Goal: Task Accomplishment & Management: Use online tool/utility

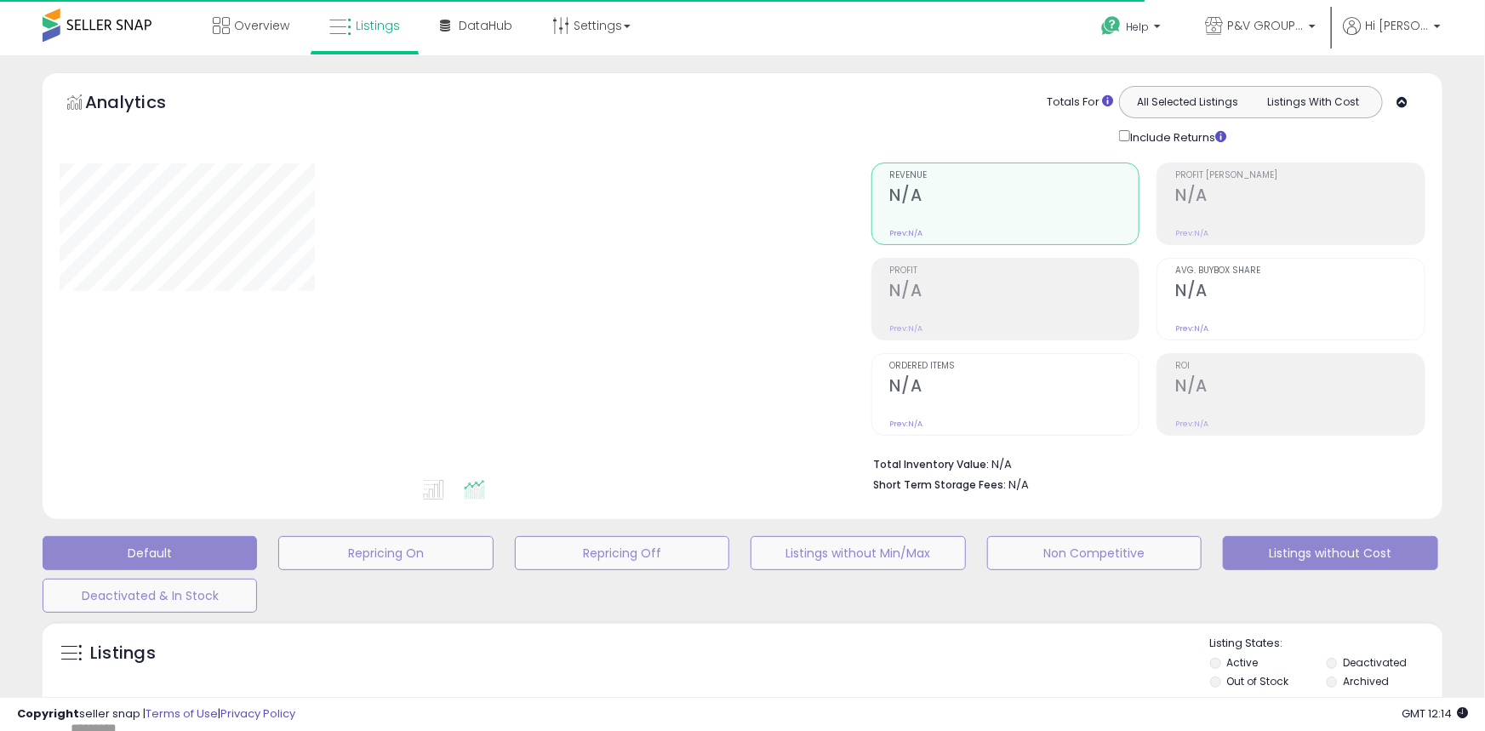
click at [1267, 553] on button "Listings without Cost" at bounding box center [1330, 553] width 214 height 34
type input "*********"
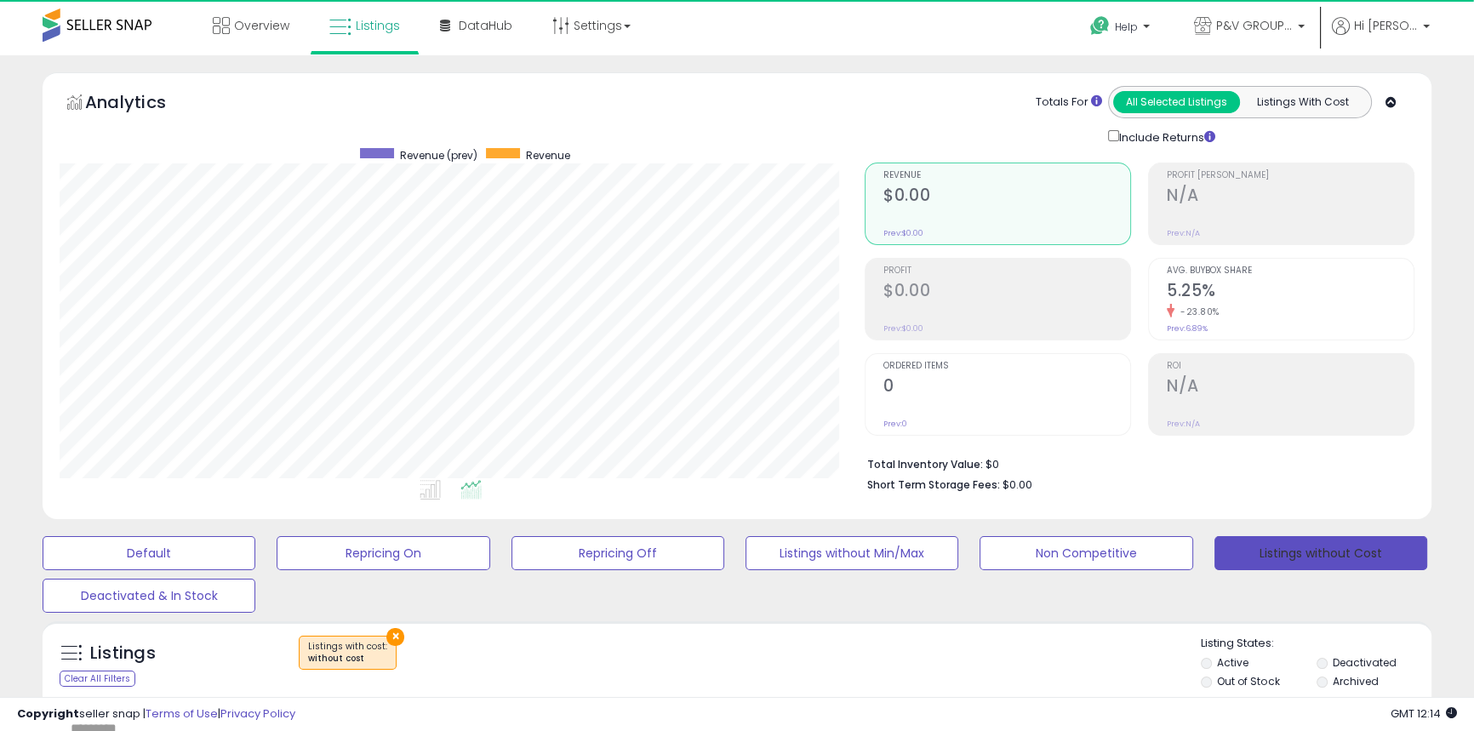
scroll to position [349, 804]
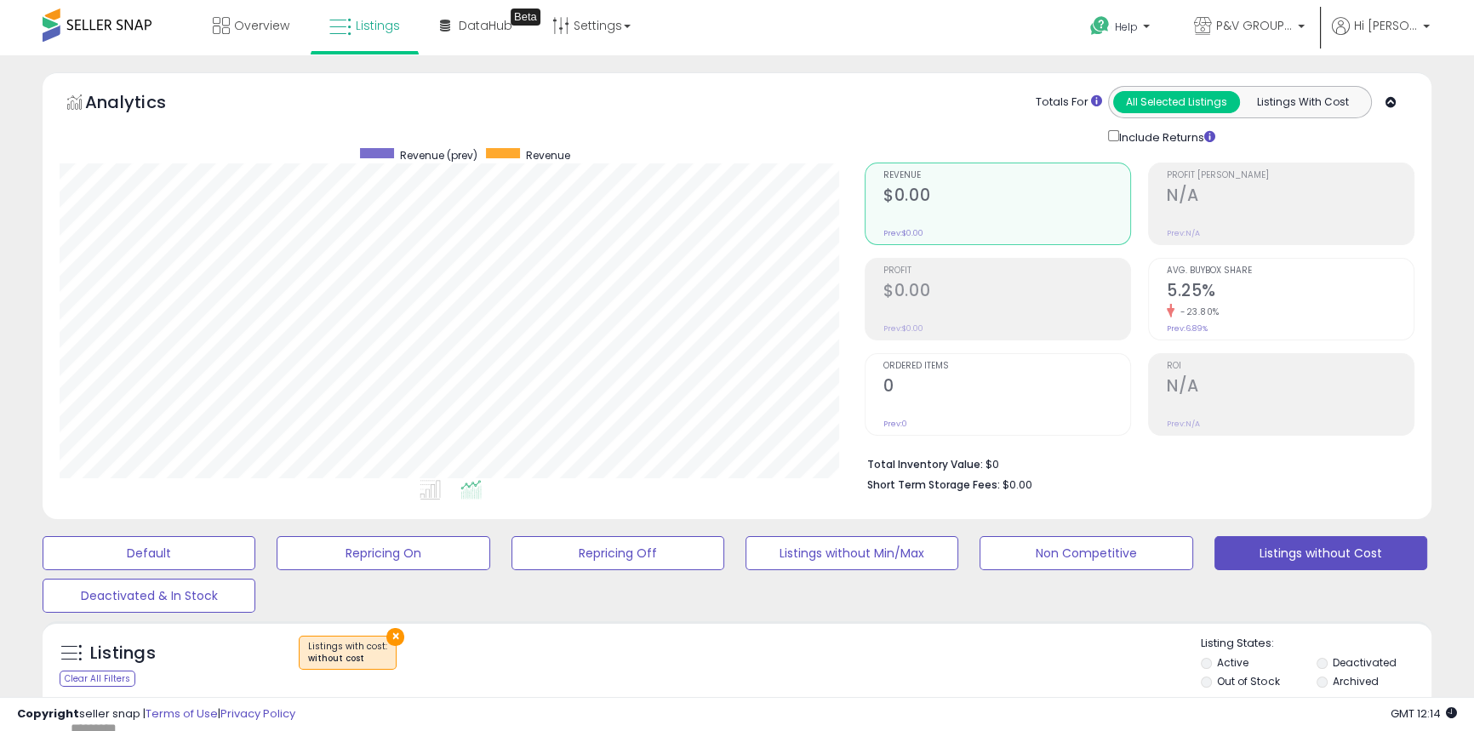
click at [1236, 686] on label "Out of Stock" at bounding box center [1248, 681] width 62 height 14
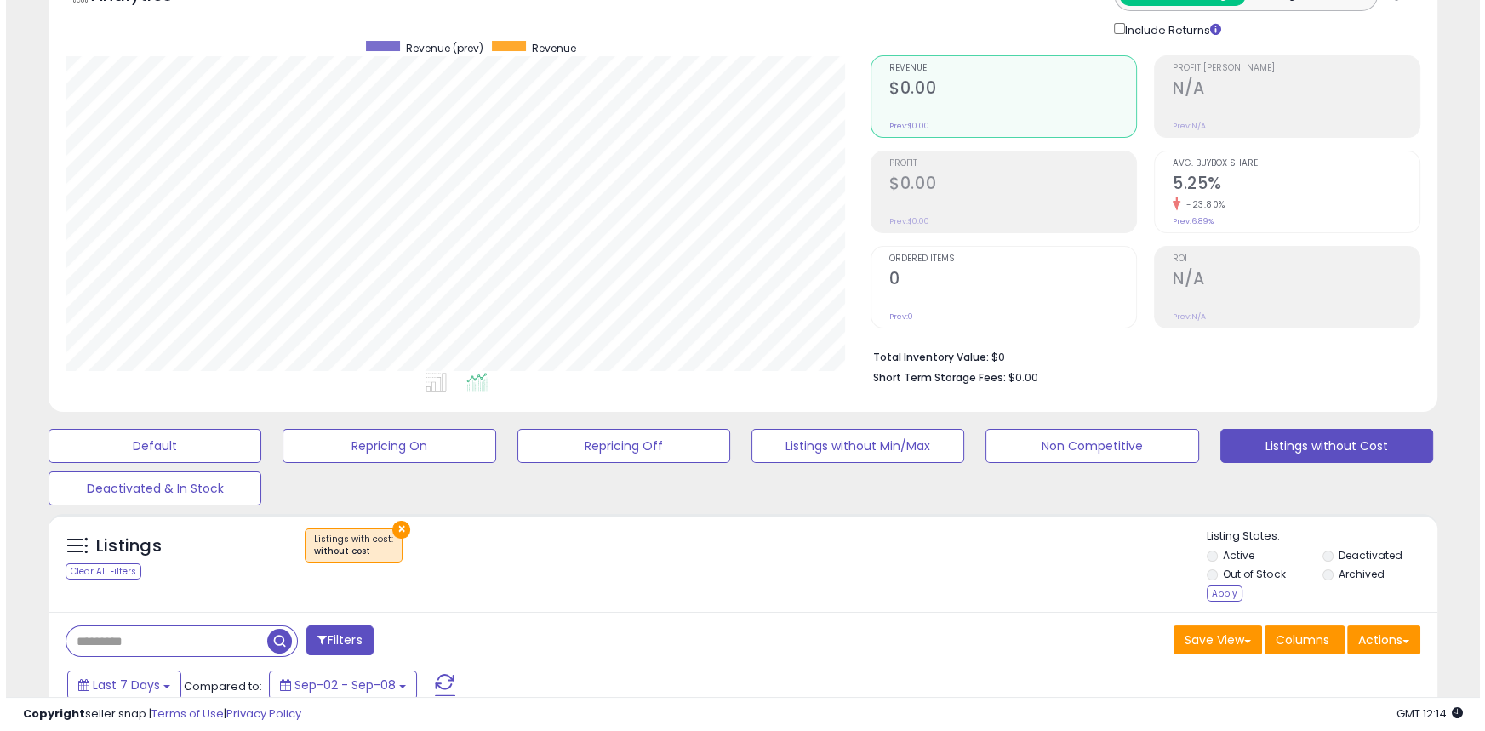
scroll to position [231, 0]
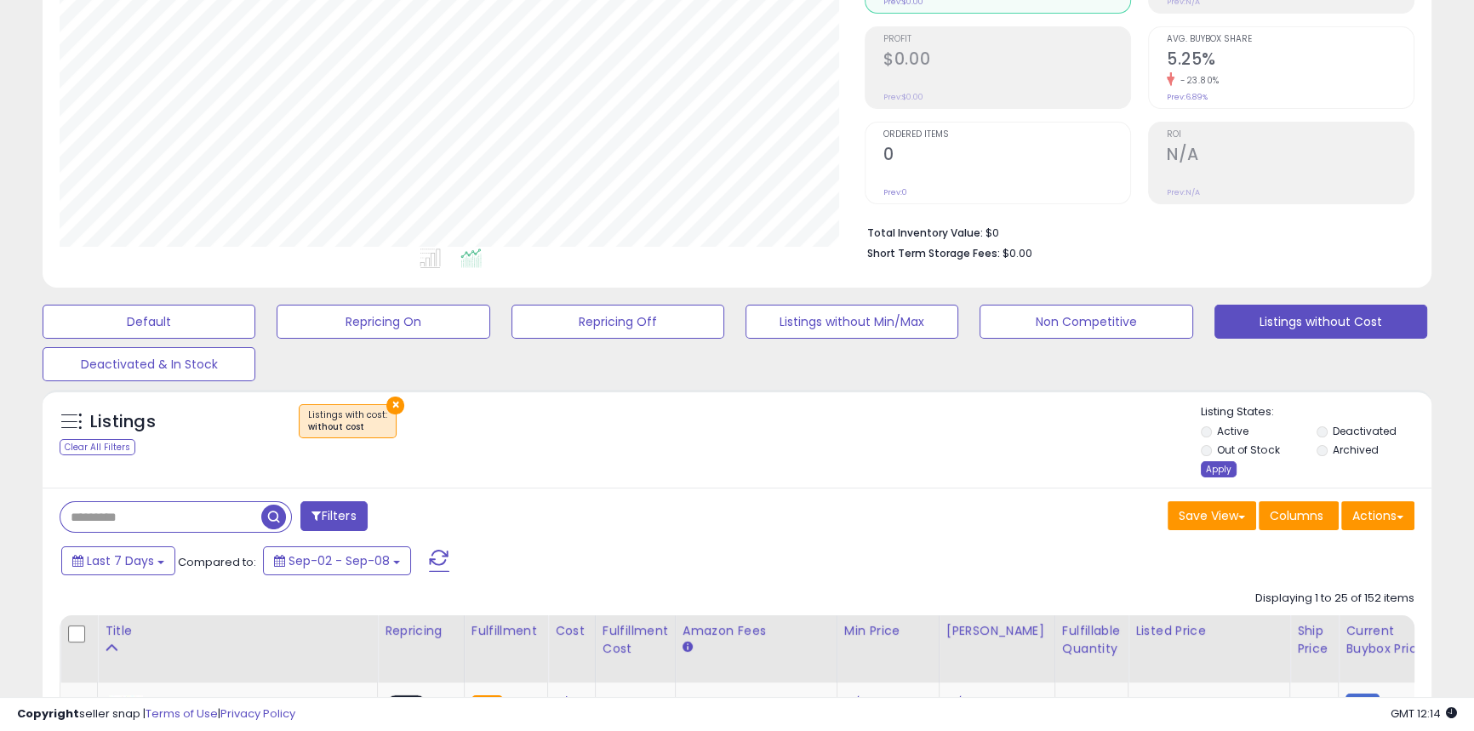
click at [1217, 470] on div "Apply" at bounding box center [1219, 469] width 36 height 16
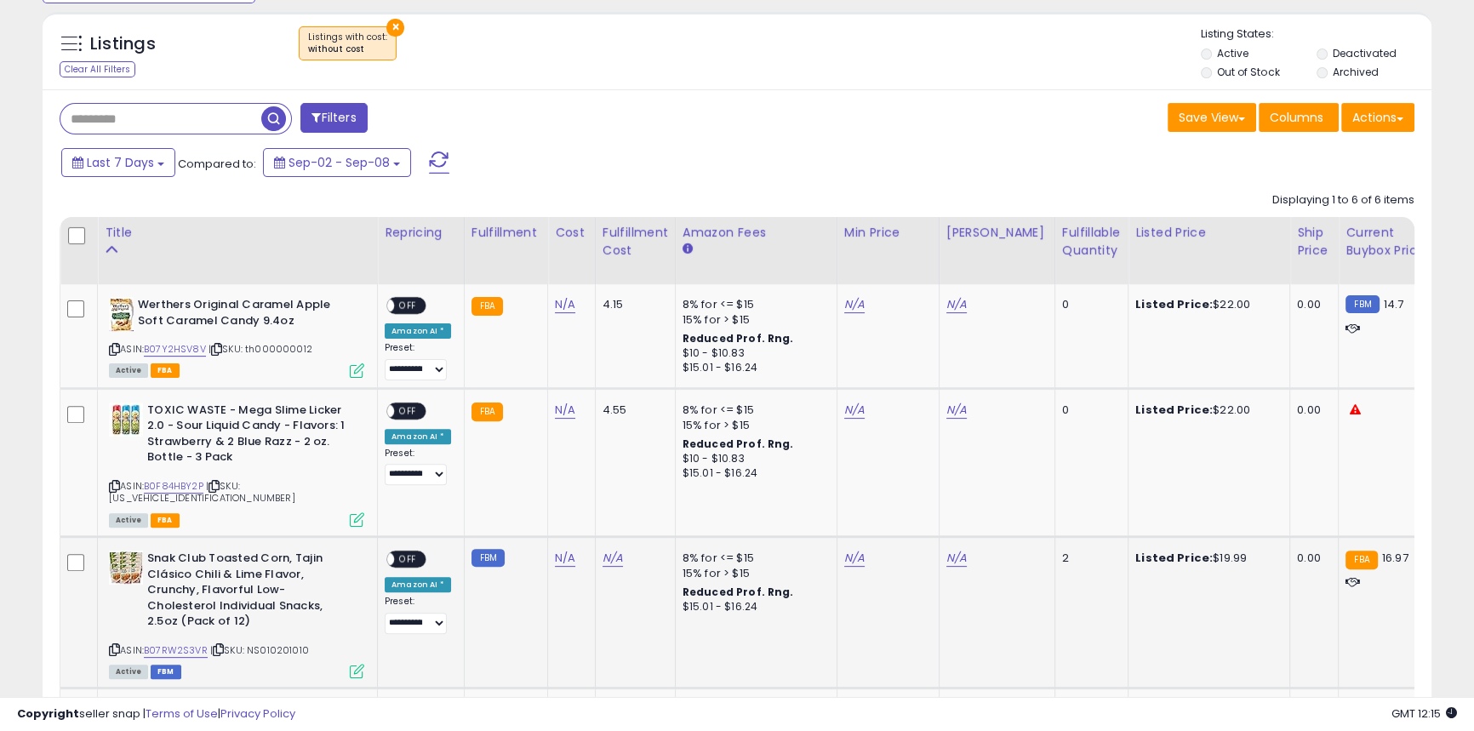
scroll to position [619, 0]
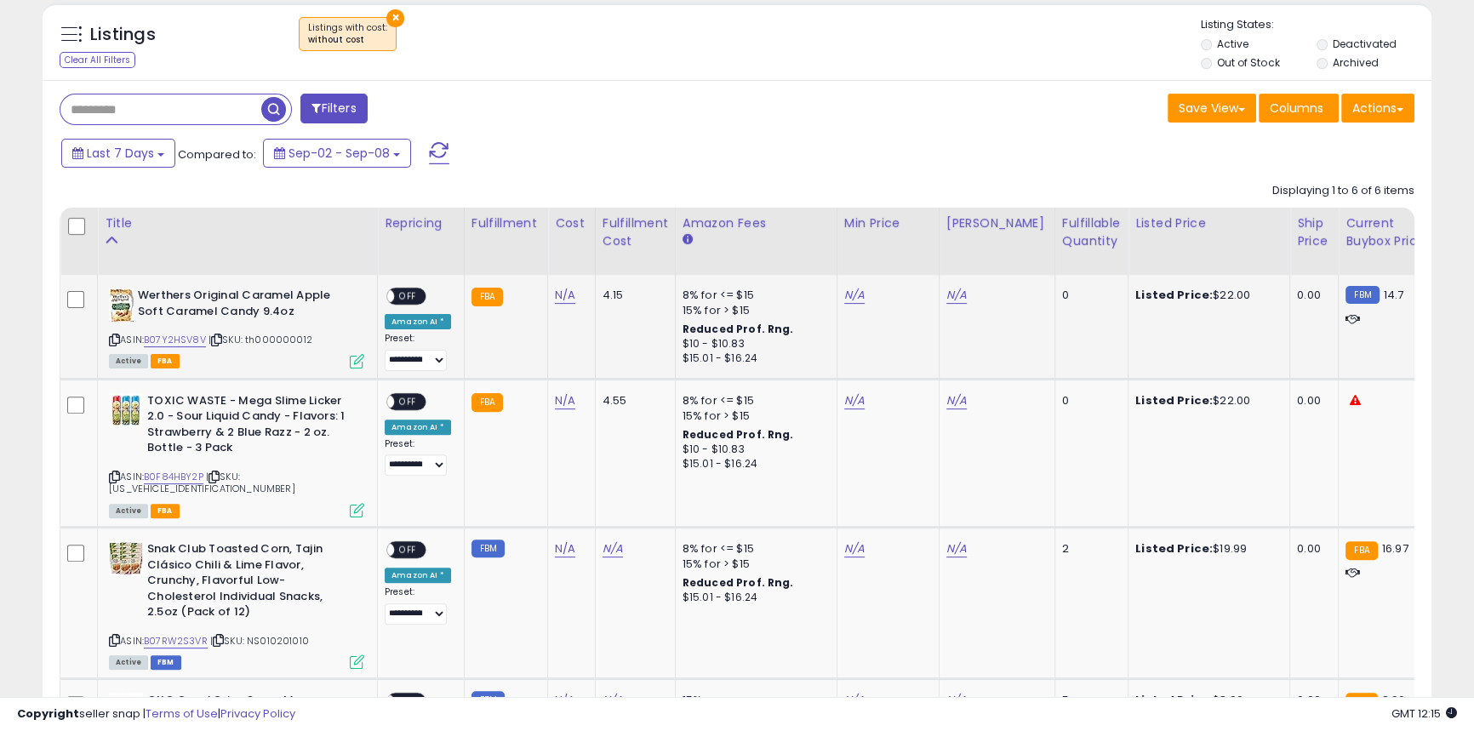
click at [167, 300] on b "Werthers Original Caramel Apple Soft Caramel Candy 9.4oz" at bounding box center [241, 306] width 207 height 36
copy b "Werthers"
drag, startPoint x: 203, startPoint y: 535, endPoint x: 147, endPoint y: 532, distance: 56.3
click at [147, 541] on b "Snak Club Toasted Corn, Tajin Clásico Chili & Lime Flavor, Crunchy, Flavorful L…" at bounding box center [250, 582] width 207 height 83
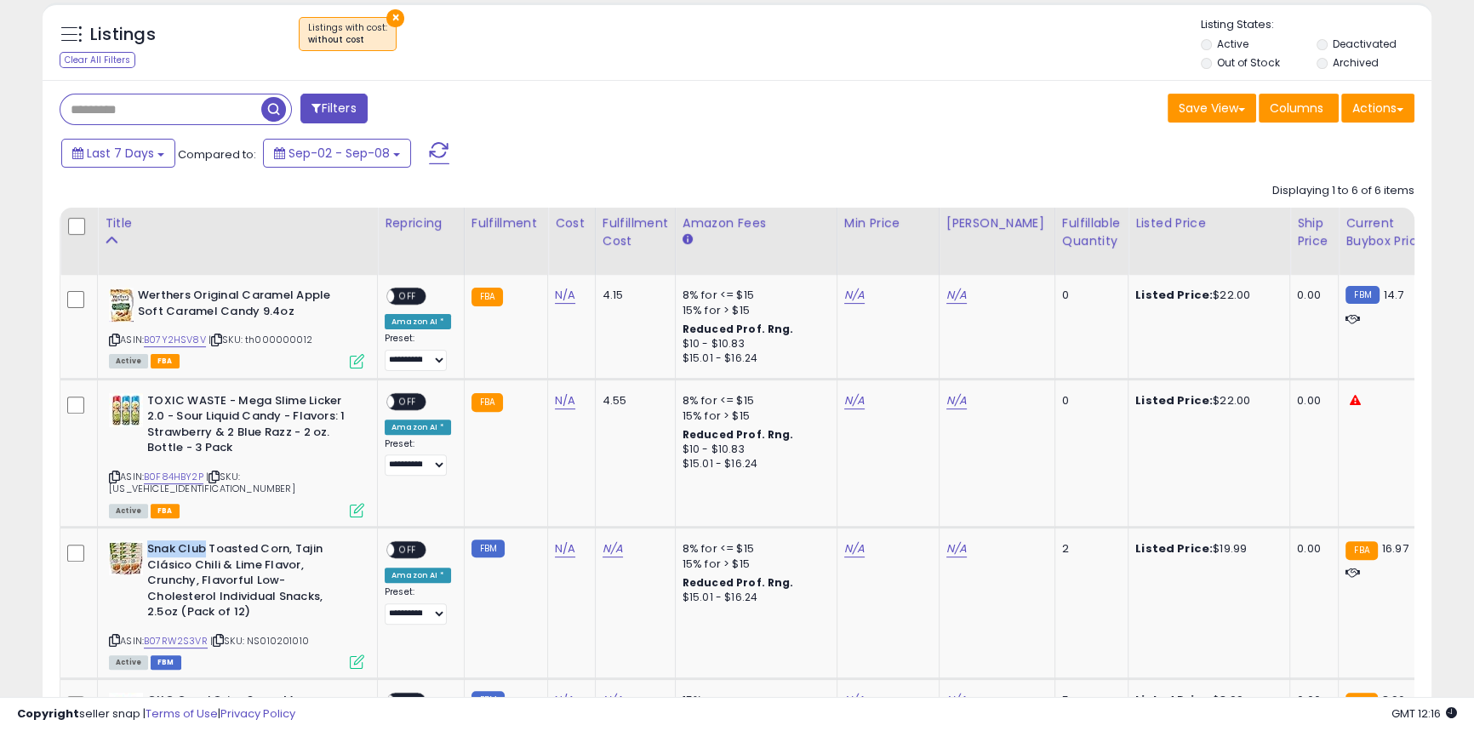
copy b "Snak Club"
click at [565, 292] on link "N/A" at bounding box center [565, 295] width 20 height 17
type input "***"
click button "submit" at bounding box center [605, 253] width 29 height 26
click at [117, 477] on icon at bounding box center [114, 476] width 11 height 9
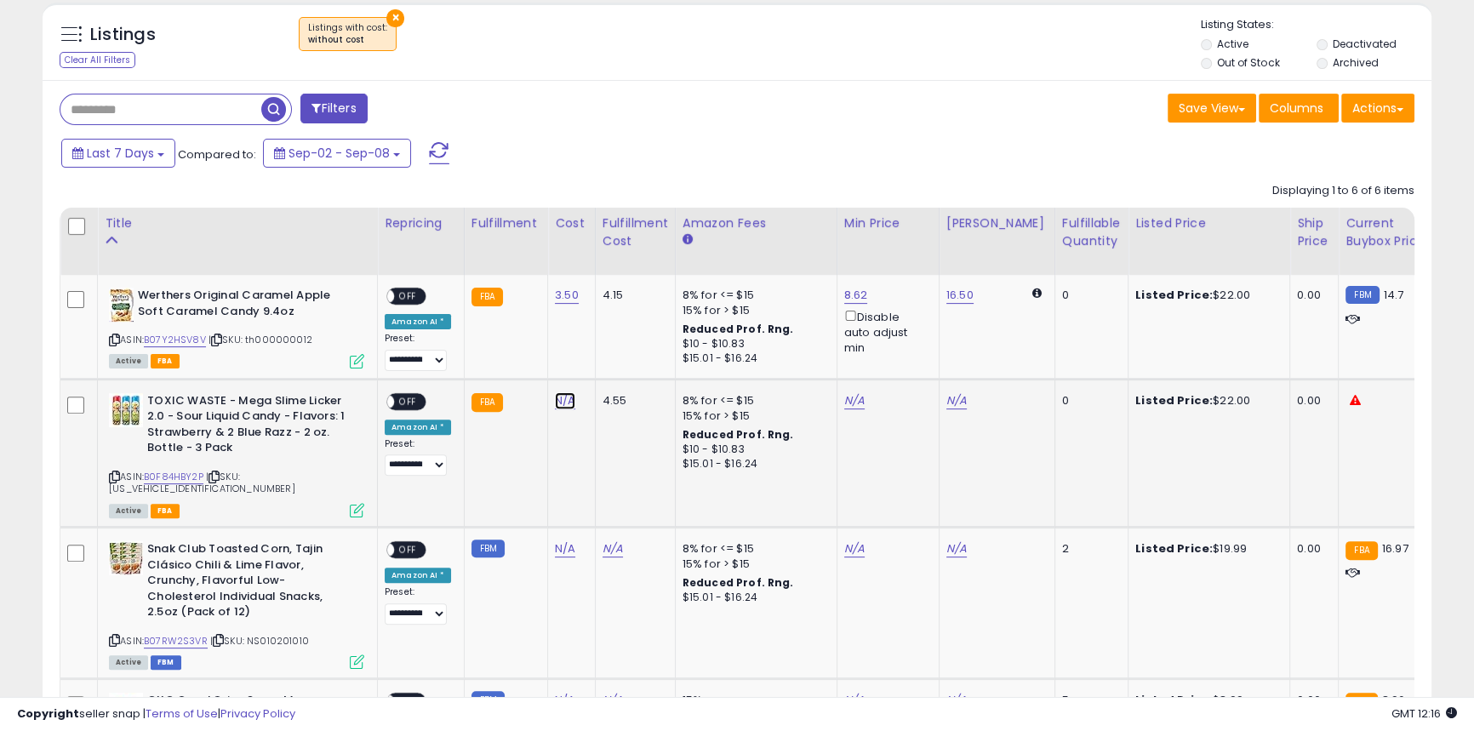
click at [562, 406] on link "N/A" at bounding box center [565, 400] width 20 height 17
type input "****"
click at [611, 357] on icon "submit" at bounding box center [606, 356] width 10 height 10
click at [564, 540] on link "N/A" at bounding box center [565, 548] width 20 height 17
type input "****"
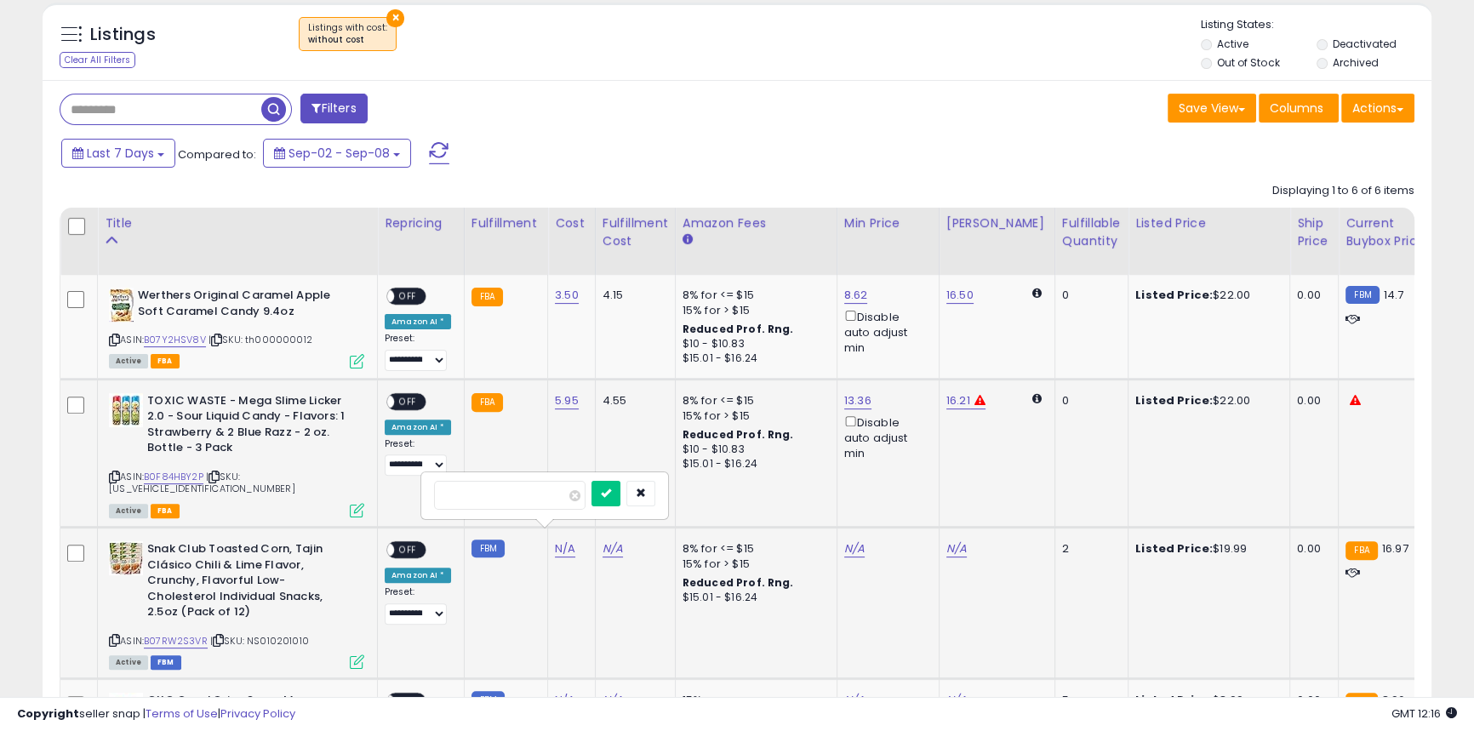
click button "submit" at bounding box center [605, 494] width 29 height 26
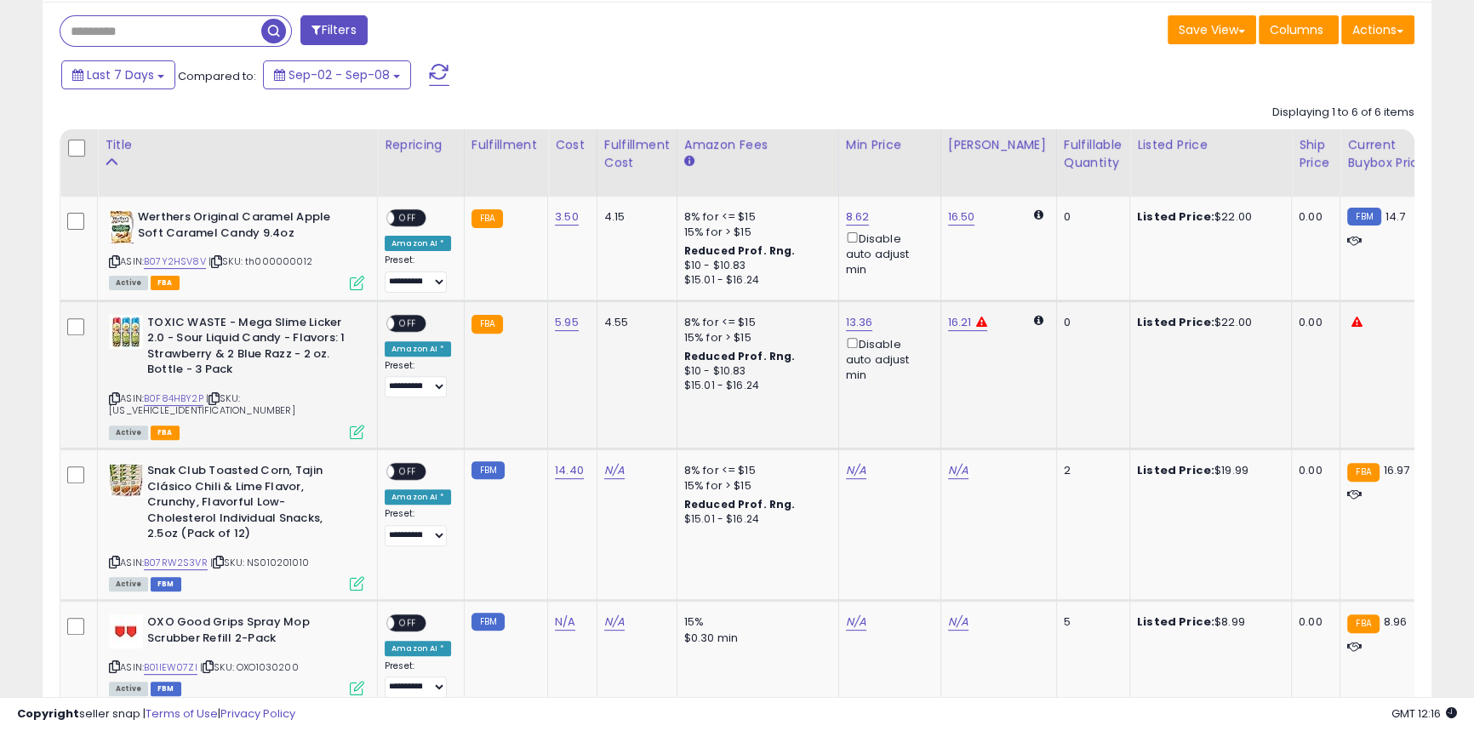
scroll to position [851, 0]
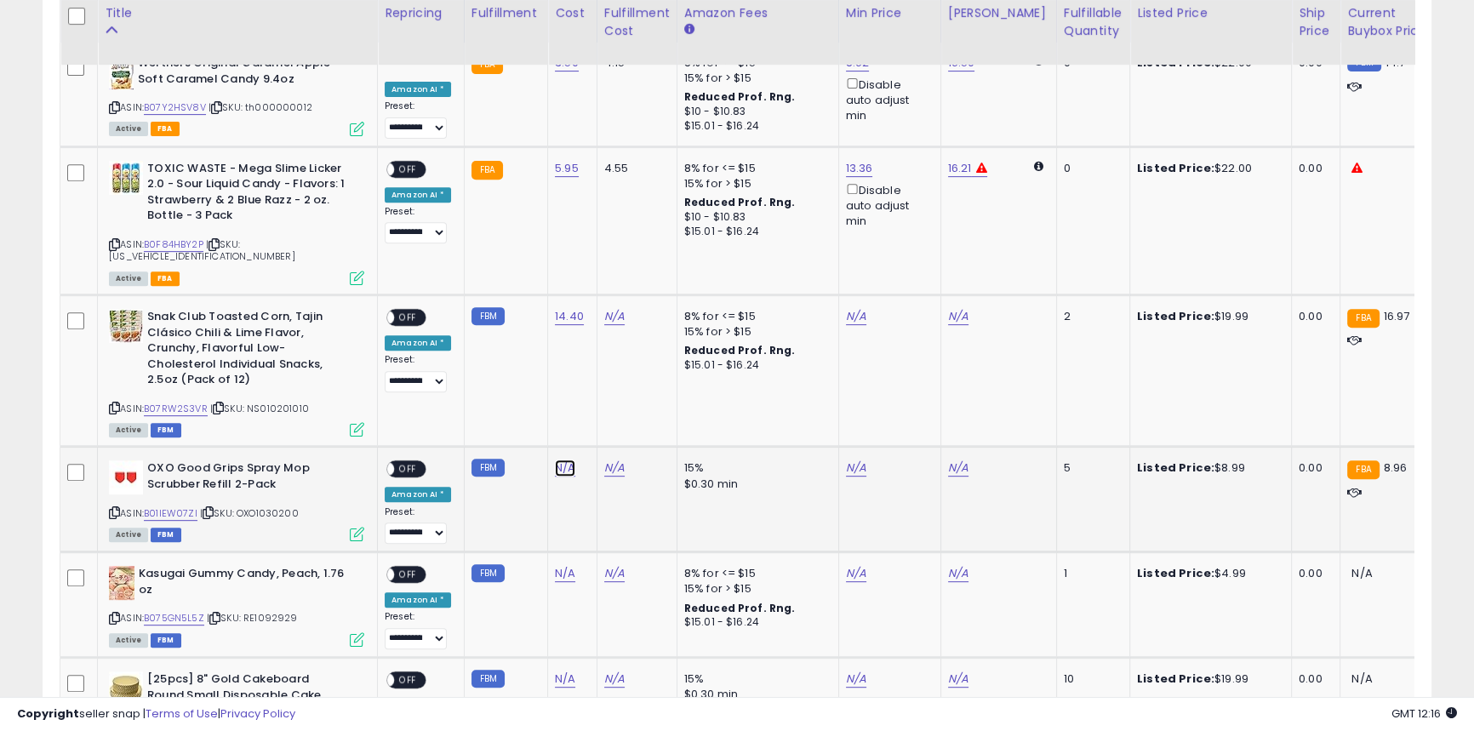
click at [557, 460] on link "N/A" at bounding box center [565, 468] width 20 height 17
type input "*"
click button "submit" at bounding box center [605, 397] width 29 height 26
click at [562, 565] on link "N/A" at bounding box center [565, 573] width 20 height 17
type input "*"
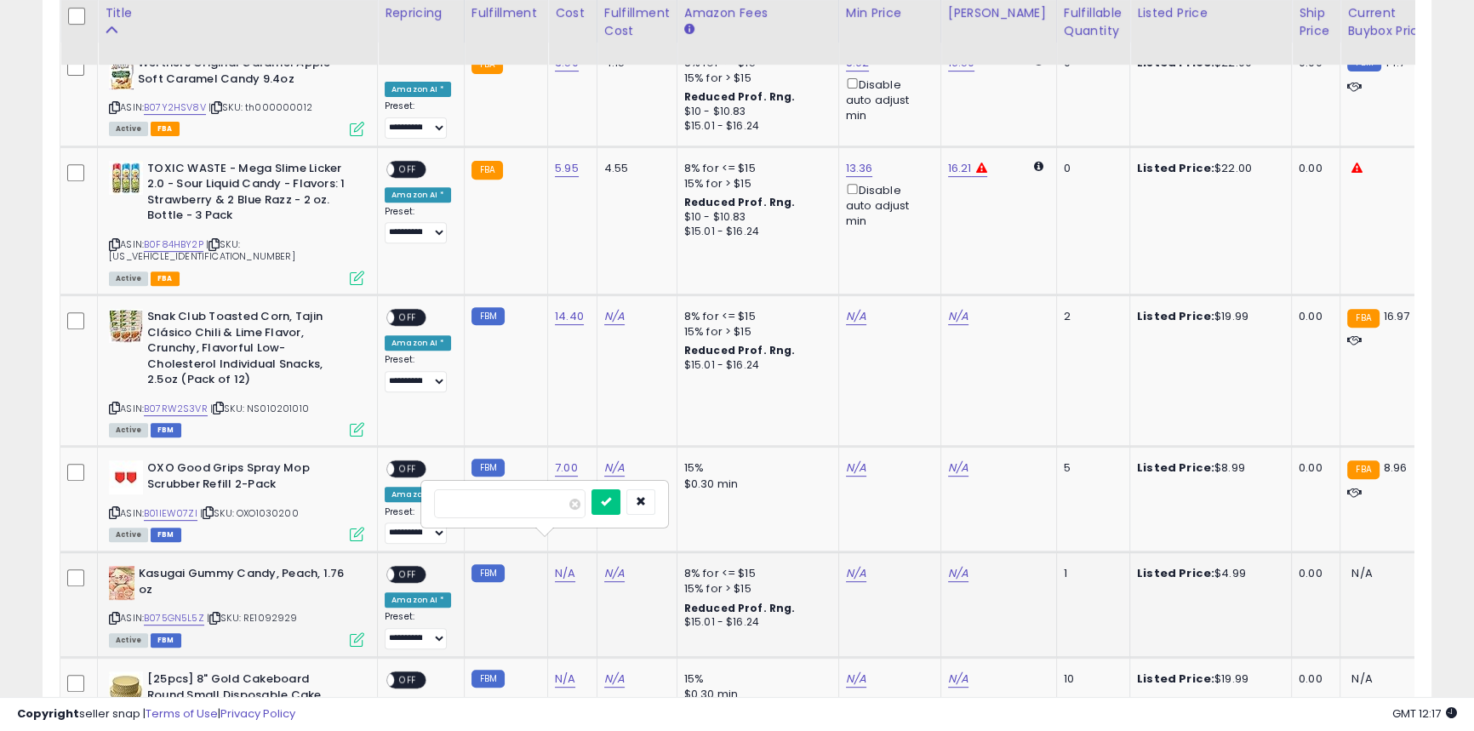
click button "submit" at bounding box center [605, 502] width 29 height 26
click at [560, 671] on link "N/A" at bounding box center [565, 679] width 20 height 17
type input "*"
click button "submit" at bounding box center [605, 607] width 29 height 26
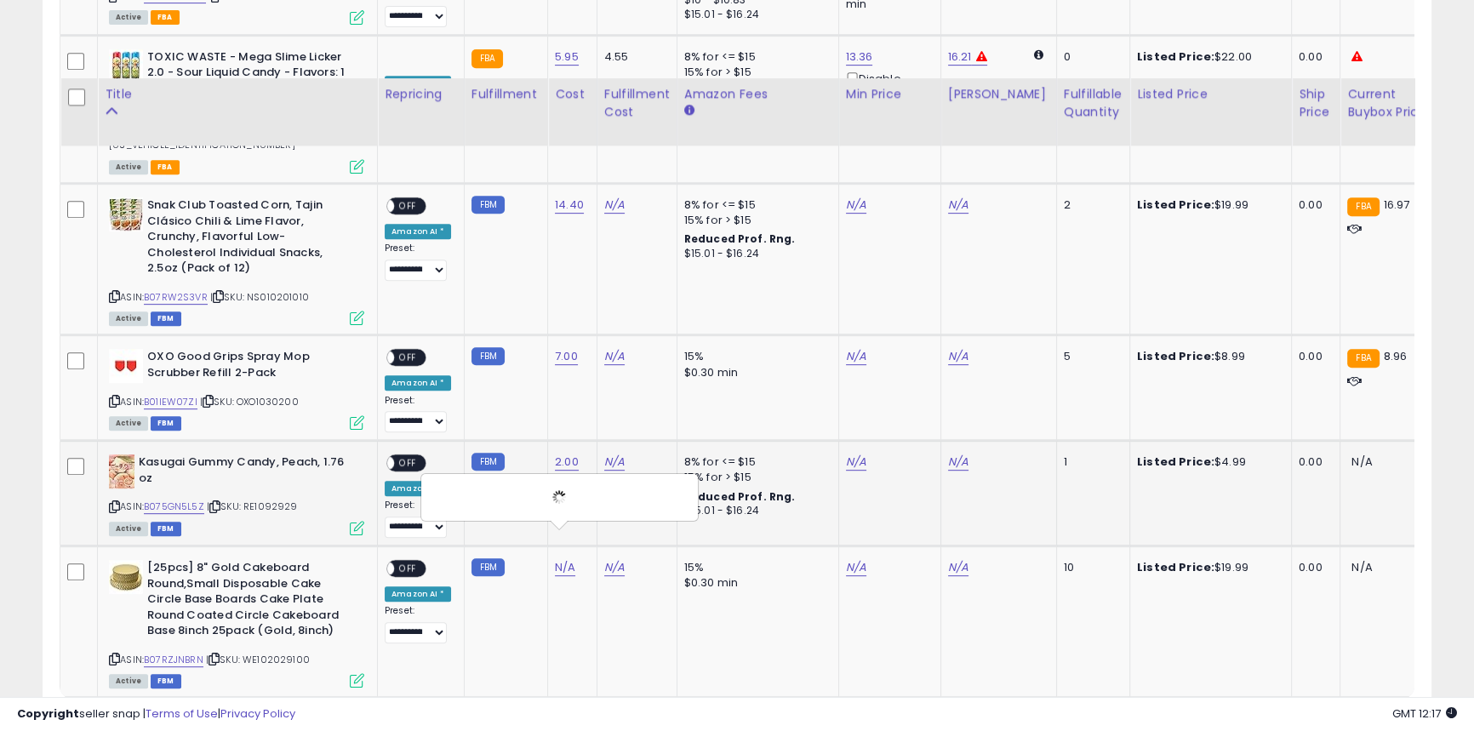
scroll to position [1046, 0]
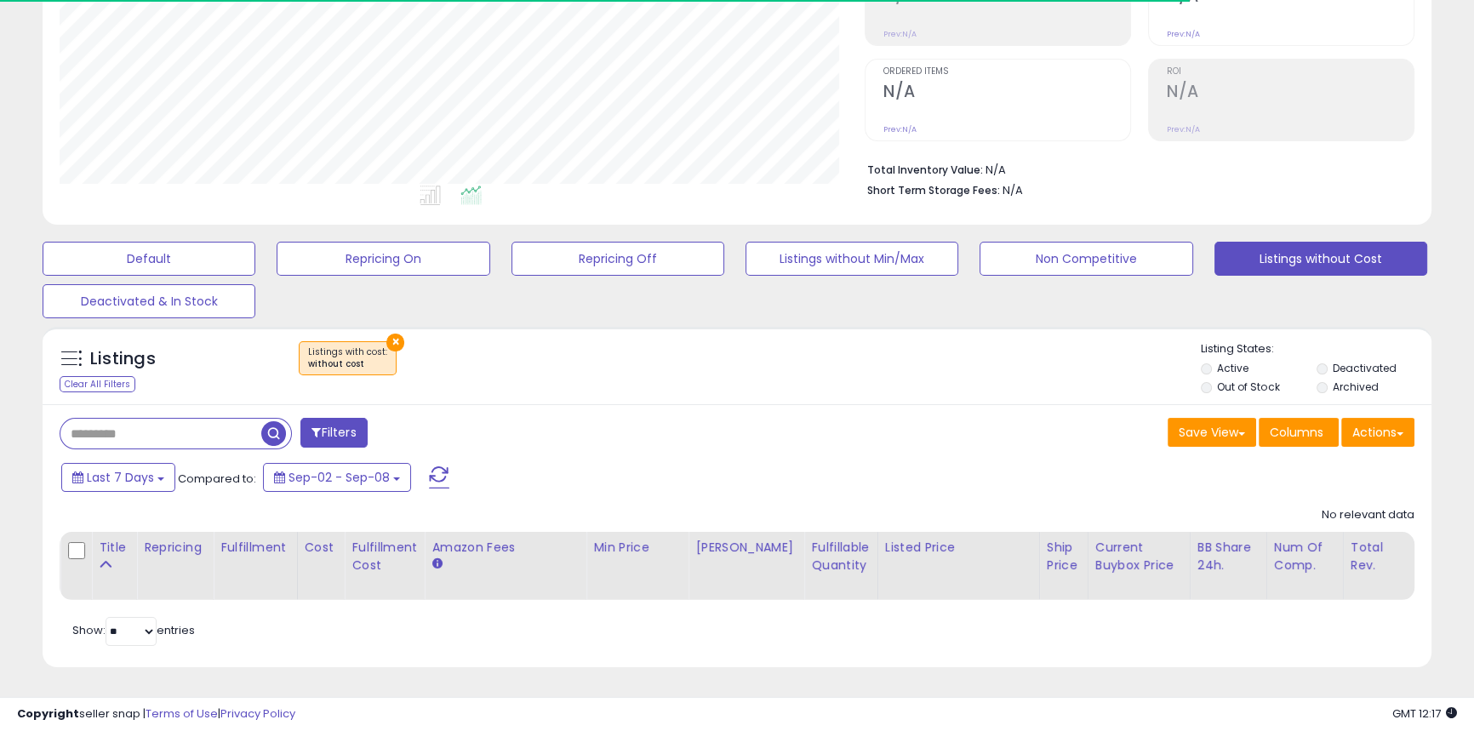
scroll to position [349, 804]
